Goal: Information Seeking & Learning: Learn about a topic

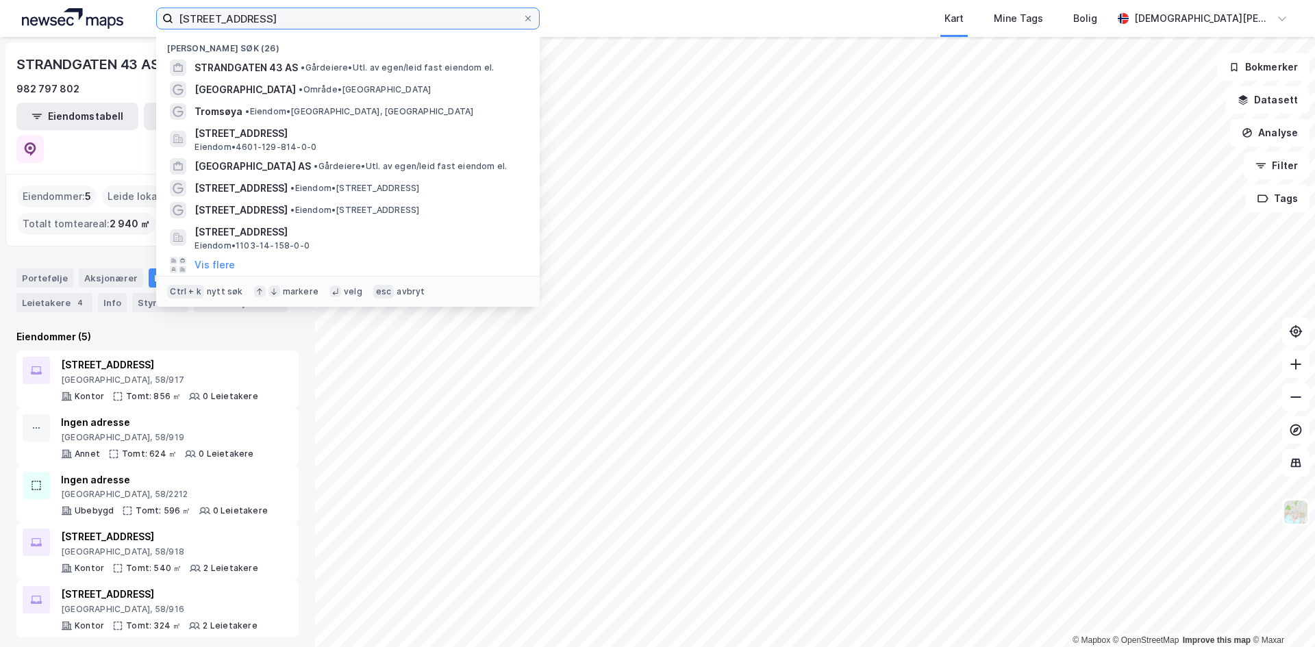
drag, startPoint x: 351, startPoint y: 20, endPoint x: 0, endPoint y: 20, distance: 351.5
click at [0, 20] on div "strandgaten 43 Nylige søk (26) STRANDGATEN 43 AS • Gårdeiere • Utl. av egen/lei…" at bounding box center [657, 18] width 1315 height 37
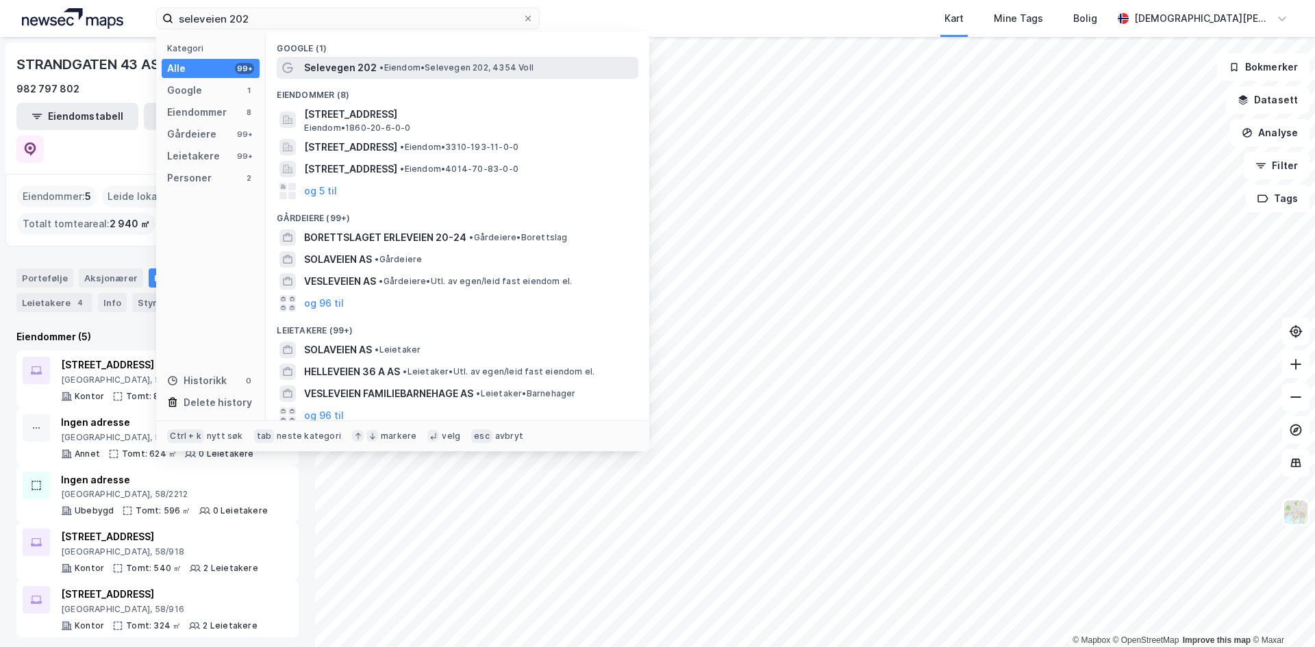
click at [397, 63] on span "• Eiendom • Selevegen 202, 4354 Voll" at bounding box center [457, 67] width 154 height 11
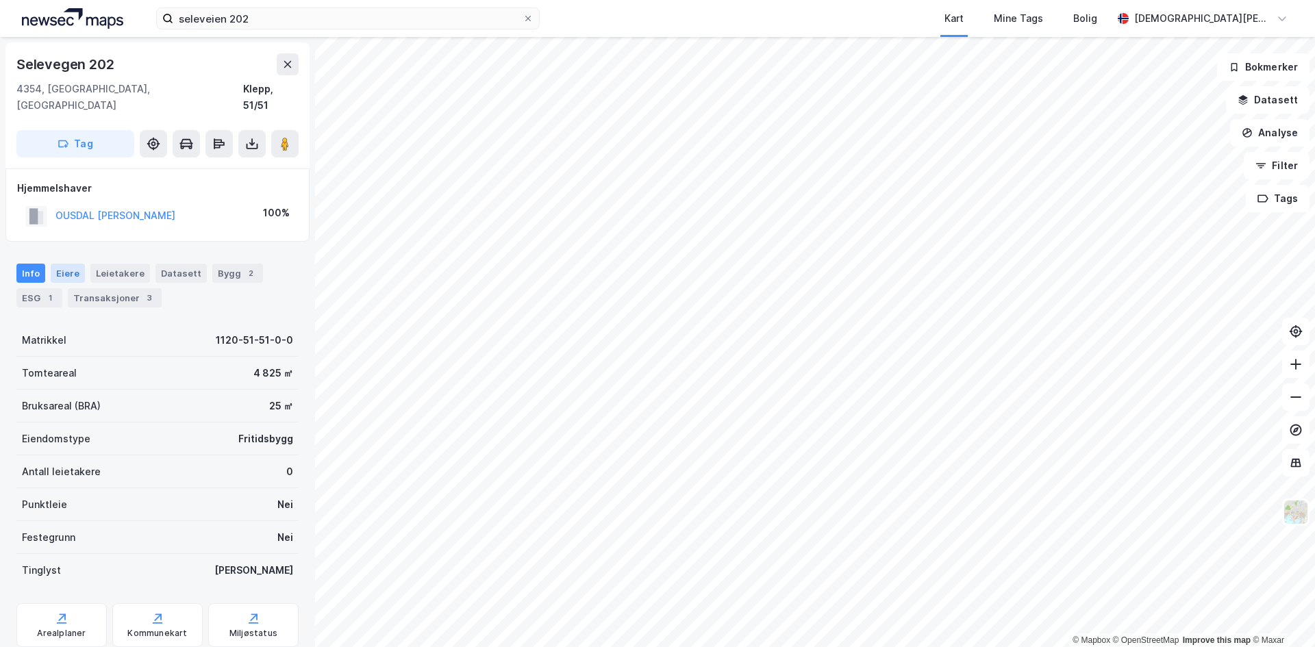
click at [55, 264] on div "Eiere" at bounding box center [68, 273] width 34 height 19
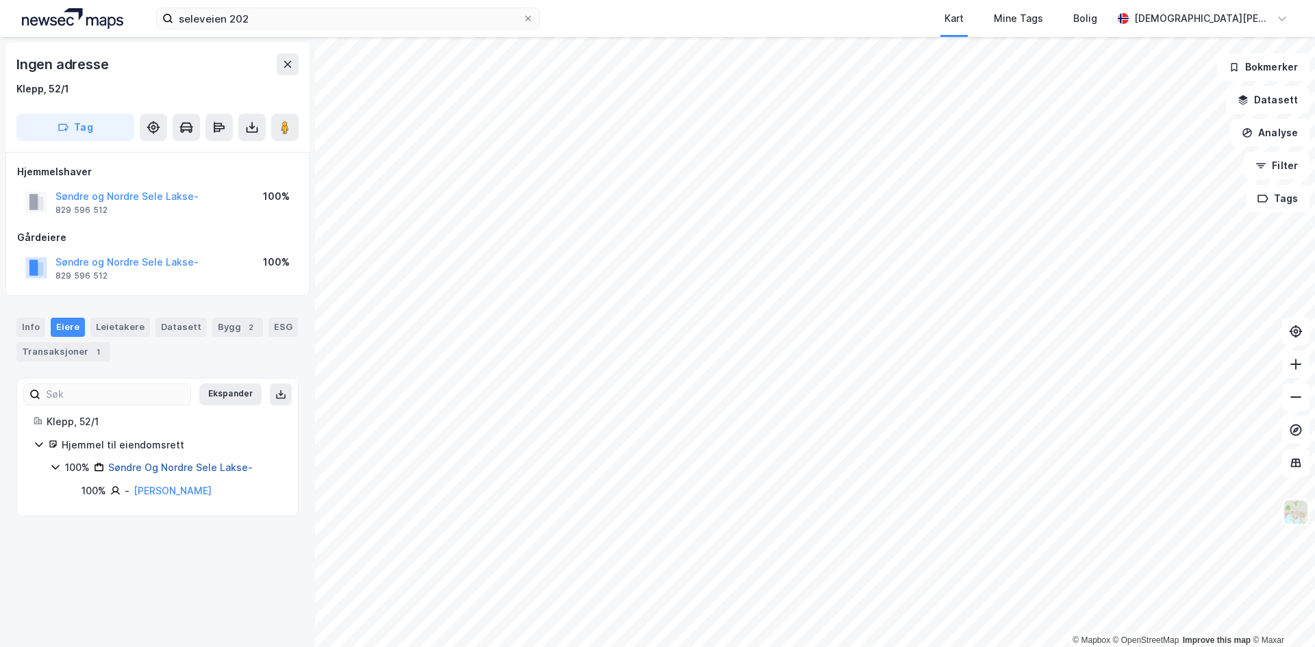
click at [169, 467] on link "Søndre Og Nordre Sele Lakse-" at bounding box center [180, 468] width 145 height 12
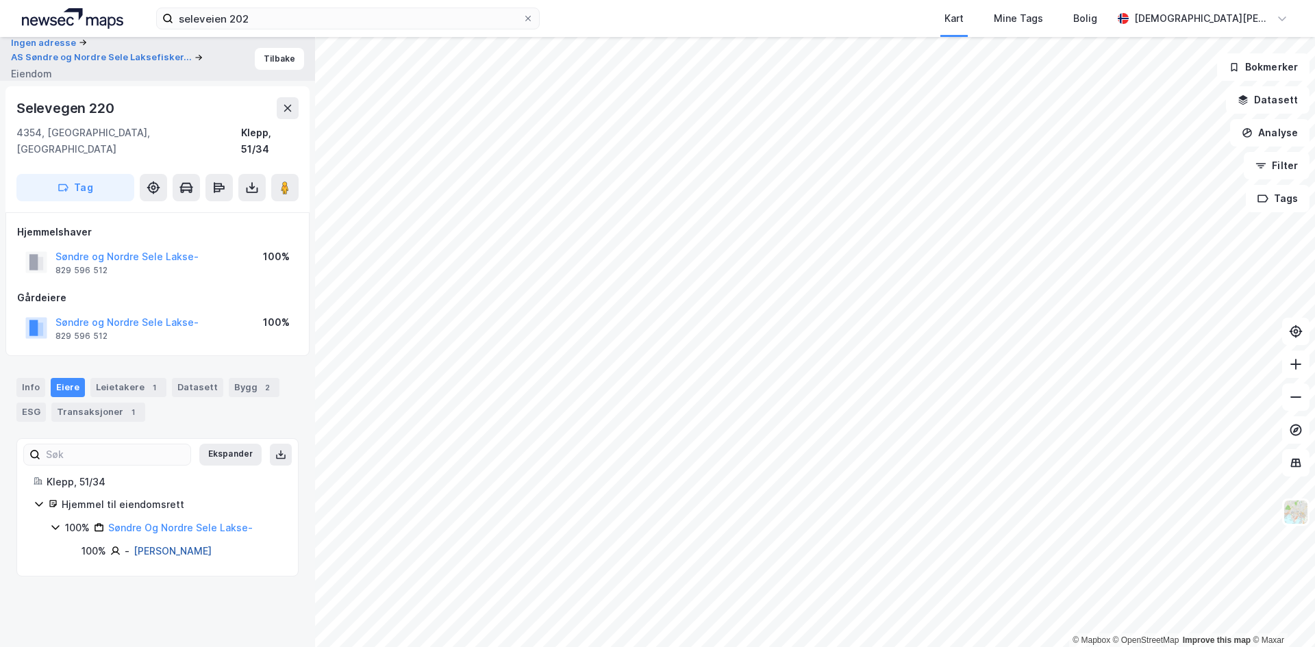
click at [207, 545] on link "[PERSON_NAME]" at bounding box center [173, 551] width 78 height 12
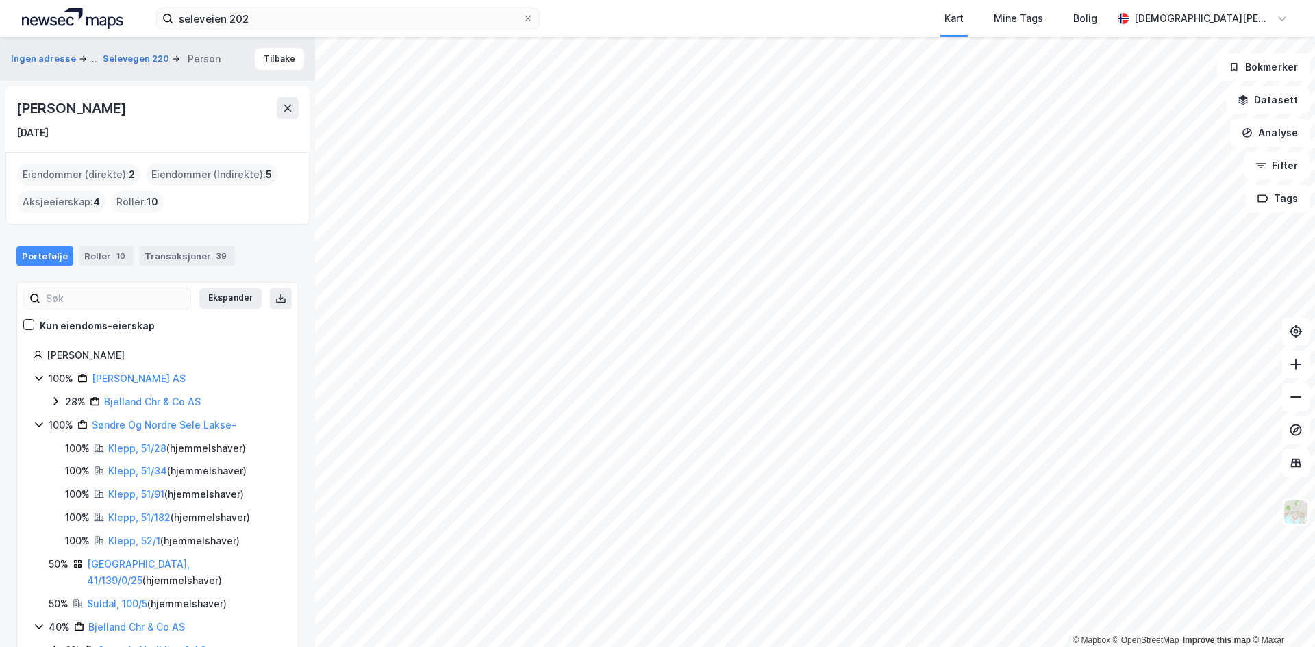
scroll to position [52, 0]
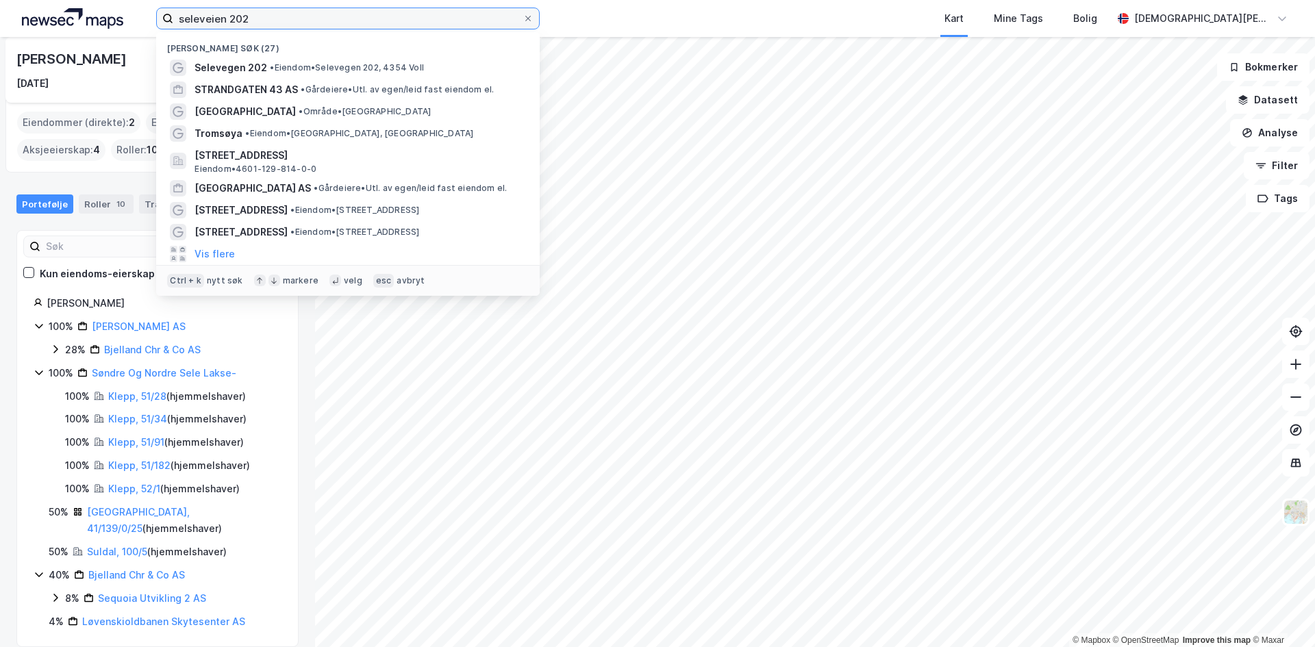
drag, startPoint x: 373, startPoint y: 28, endPoint x: 0, endPoint y: 16, distance: 372.9
click at [0, 16] on div "seleveien 202 Nylige søk (27) Selevegen 202 • Eiendom • [STREET_ADDRESS] AS • G…" at bounding box center [657, 18] width 1315 height 37
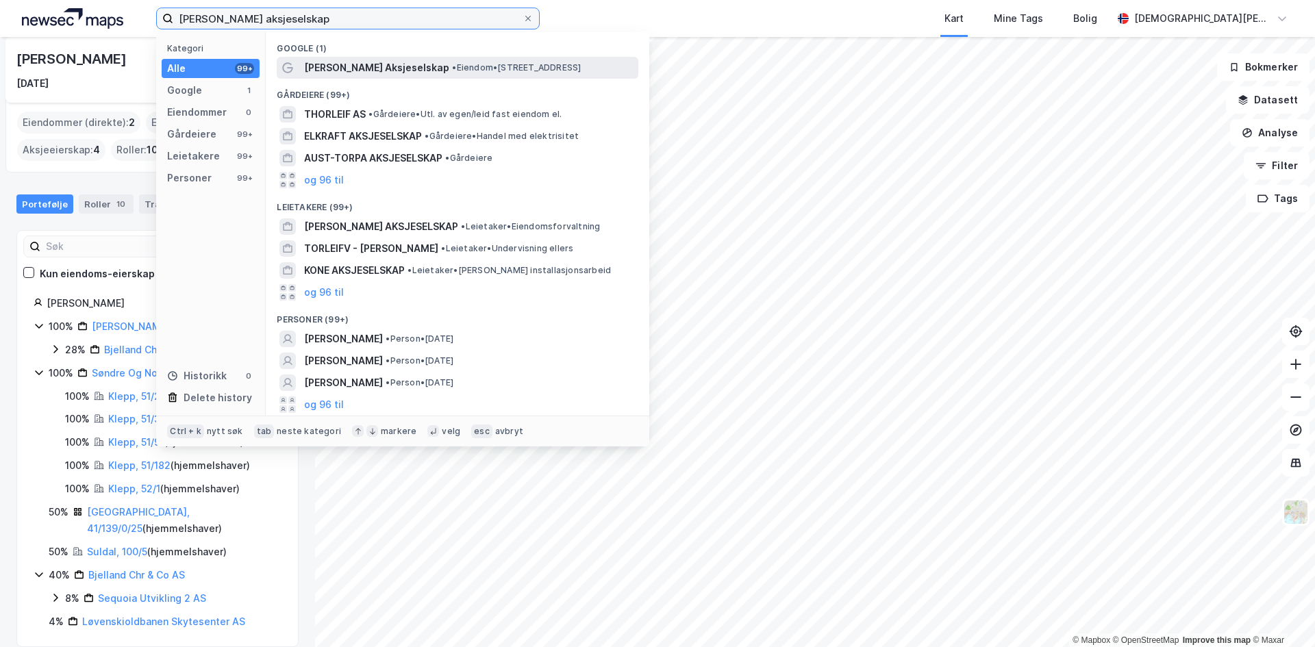
type input "[PERSON_NAME] aksjeselskap"
click at [373, 64] on span "[PERSON_NAME] Aksjeselskap" at bounding box center [376, 68] width 145 height 16
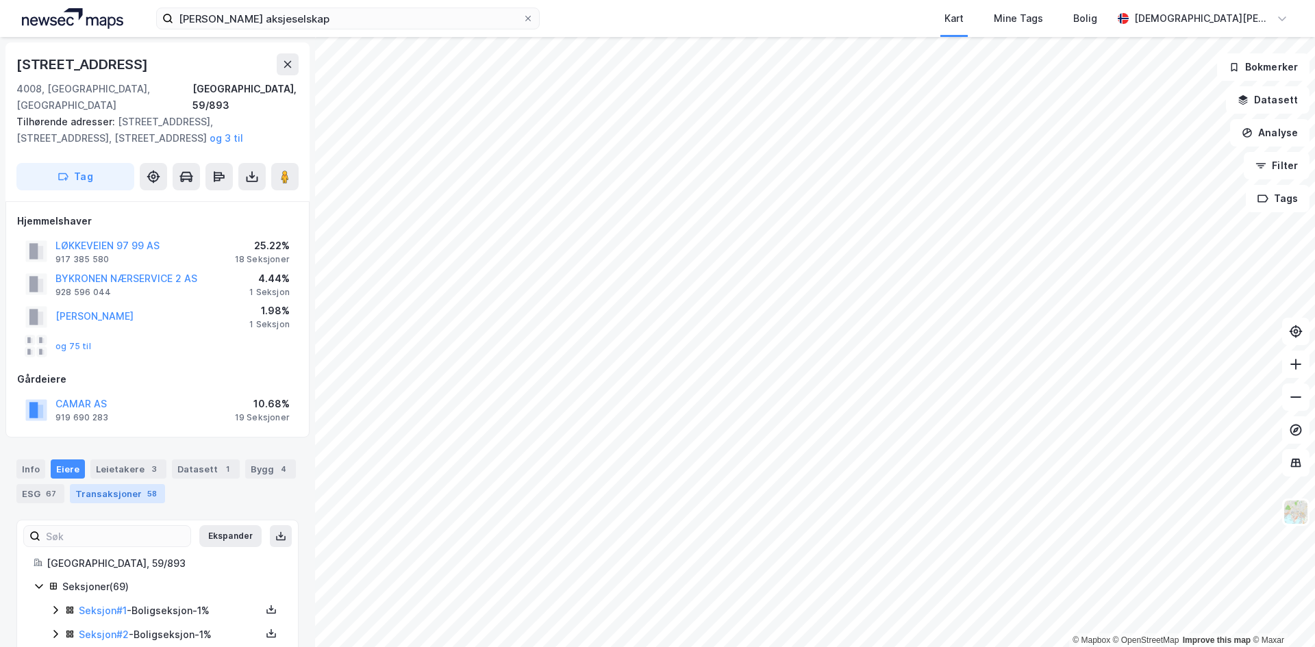
click at [128, 484] on div "Transaksjoner 58" at bounding box center [117, 493] width 95 height 19
